Goal: Navigation & Orientation: Find specific page/section

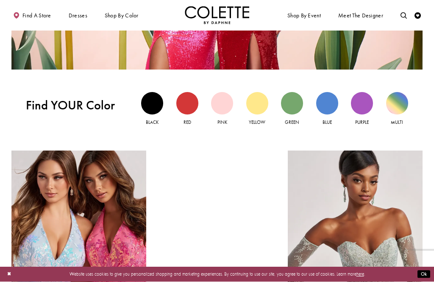
scroll to position [546, 0]
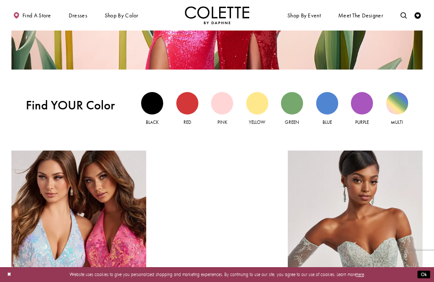
click at [299, 111] on div "Green view" at bounding box center [292, 103] width 22 height 22
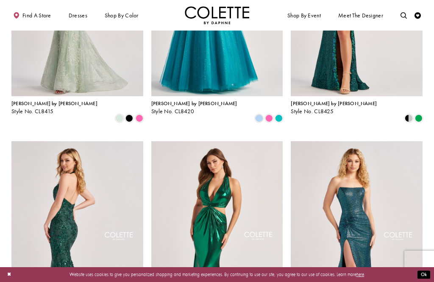
scroll to position [383, 0]
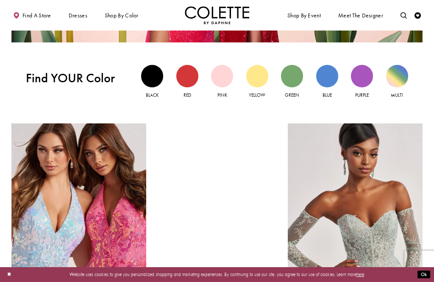
click at [362, 77] on div "Purple view" at bounding box center [362, 76] width 22 height 22
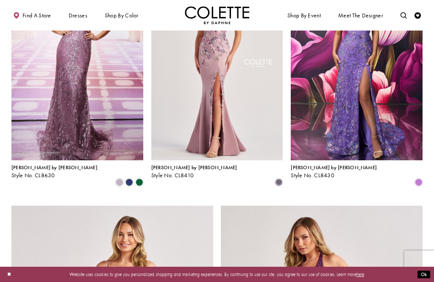
scroll to position [805, 0]
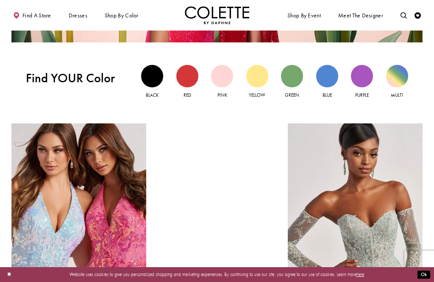
click at [35, 15] on span "Find a store" at bounding box center [36, 15] width 29 height 6
click at [41, 15] on span "Find a store" at bounding box center [36, 15] width 29 height 6
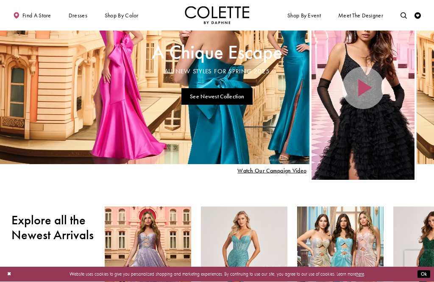
scroll to position [11, 0]
